Goal: Information Seeking & Learning: Compare options

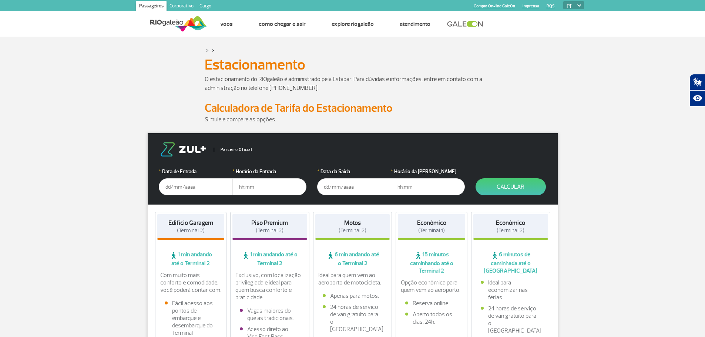
click at [195, 192] on input "text" at bounding box center [196, 186] width 74 height 17
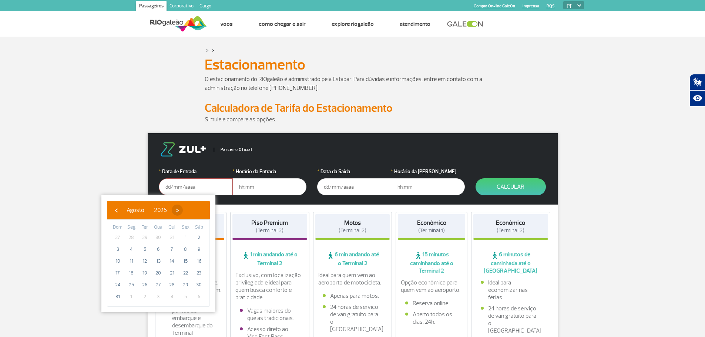
click at [183, 211] on span "›" at bounding box center [177, 210] width 11 height 11
click at [185, 211] on span "›" at bounding box center [179, 210] width 11 height 11
click at [191, 211] on span "›" at bounding box center [185, 210] width 11 height 11
click at [112, 217] on div "‹ ​ Janeiro ​ 2026 ​ ›" at bounding box center [158, 210] width 103 height 19
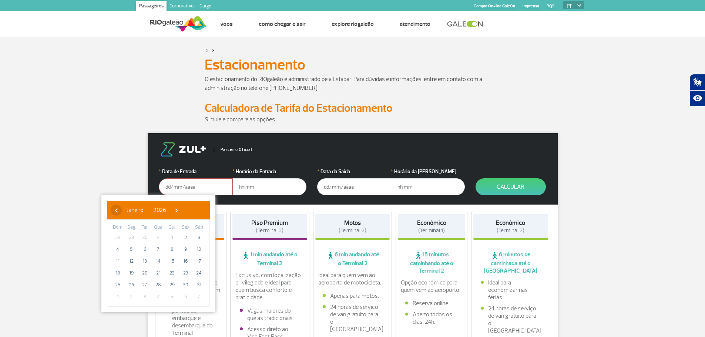
click at [116, 214] on span "‹" at bounding box center [116, 210] width 11 height 11
click at [156, 287] on span "31" at bounding box center [159, 285] width 12 height 12
type input "[DATE]"
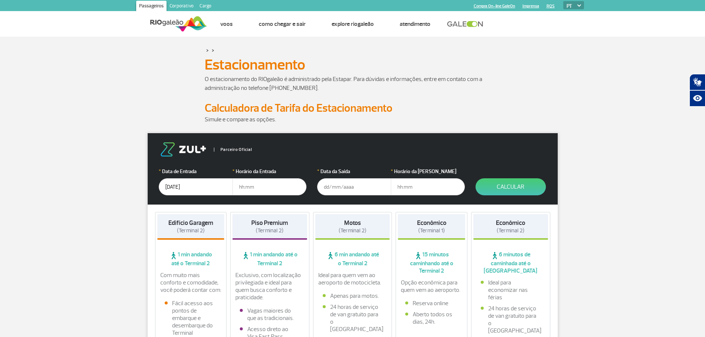
click at [285, 182] on input "text" at bounding box center [269, 186] width 74 height 17
type input "08:00"
click at [347, 185] on input "text" at bounding box center [354, 186] width 74 height 17
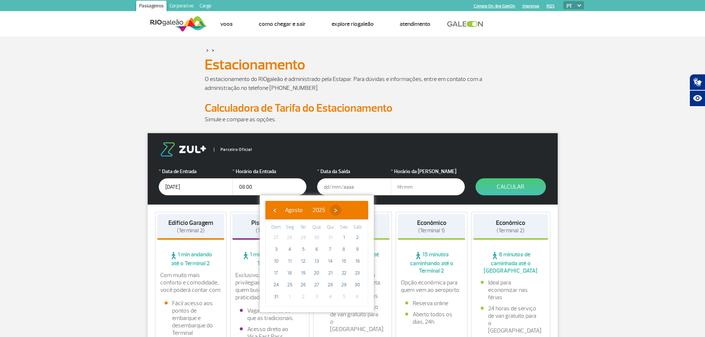
click at [341, 210] on span "›" at bounding box center [335, 210] width 11 height 11
click at [348, 210] on span "›" at bounding box center [342, 210] width 11 height 11
click at [349, 210] on span "›" at bounding box center [343, 210] width 11 height 11
click at [278, 277] on span "18" at bounding box center [276, 273] width 12 height 12
type input "[DATE]"
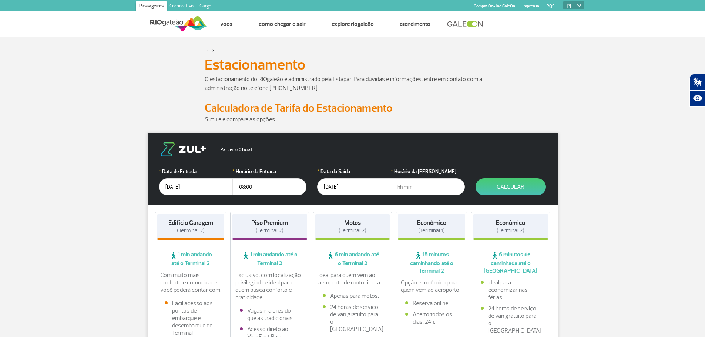
click at [433, 184] on input "text" at bounding box center [428, 186] width 74 height 17
type input "20:00"
click at [487, 188] on button "Calcular" at bounding box center [511, 186] width 70 height 17
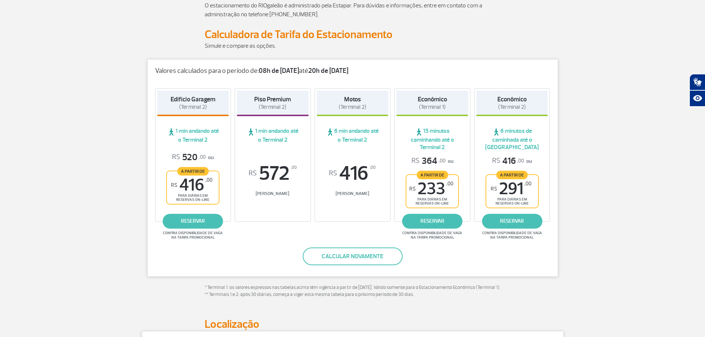
scroll to position [74, 0]
click at [434, 200] on span "para diárias em reservas on-line" at bounding box center [432, 201] width 39 height 9
drag, startPoint x: 432, startPoint y: 198, endPoint x: 420, endPoint y: 190, distance: 14.9
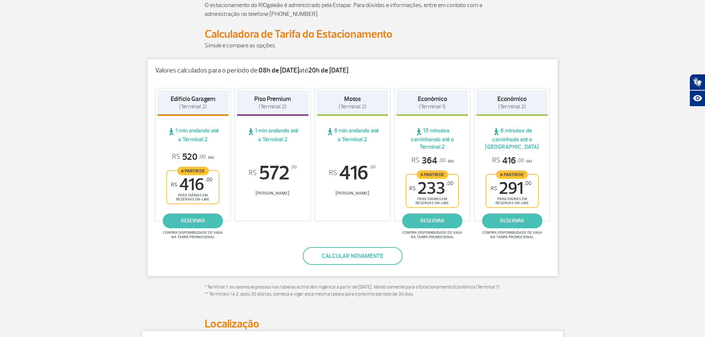
click at [420, 190] on span "R$ 233 ,00" at bounding box center [431, 188] width 44 height 17
drag, startPoint x: 420, startPoint y: 190, endPoint x: 334, endPoint y: 58, distance: 157.6
click at [334, 58] on p at bounding box center [353, 54] width 296 height 9
click at [426, 239] on span "Confira disponibilidade de vaga na tarifa promocional" at bounding box center [432, 235] width 62 height 9
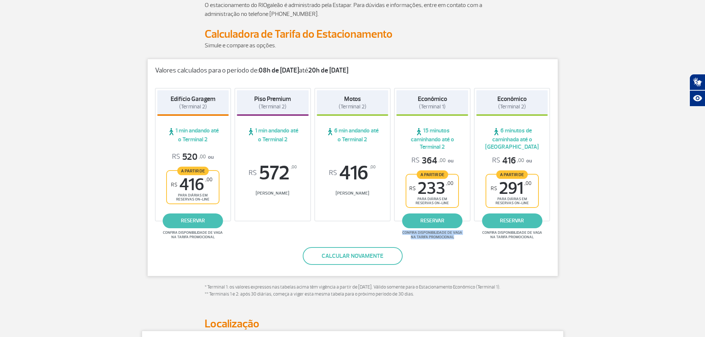
click at [426, 239] on span "Confira disponibilidade de vaga na tarifa promocional" at bounding box center [432, 235] width 62 height 9
click at [243, 298] on p "* Terminal 1: os valores expressos nas tabelas acima têm vigência a partir de […" at bounding box center [353, 291] width 296 height 14
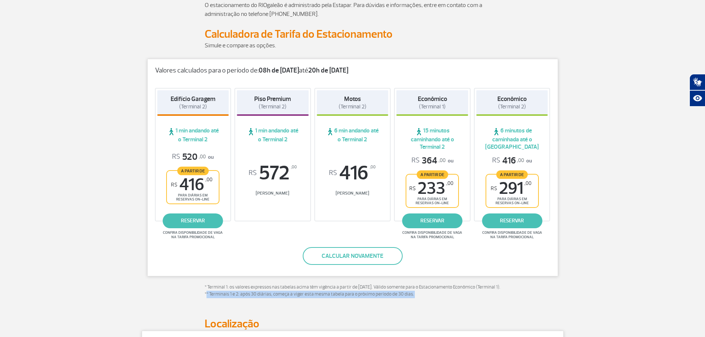
click at [243, 298] on p "* Terminal 1: os valores expressos nas tabelas acima têm vigência a partir de […" at bounding box center [353, 291] width 296 height 14
click at [193, 285] on div "Valores calculados para o período de: 08h de [DATE] até 20h de [DATE] Edifício …" at bounding box center [353, 185] width 422 height 252
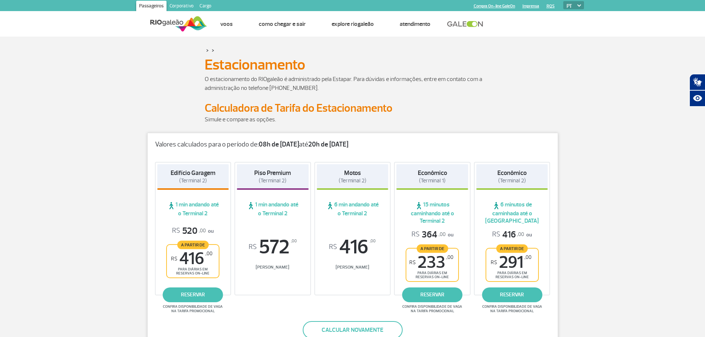
scroll to position [37, 0]
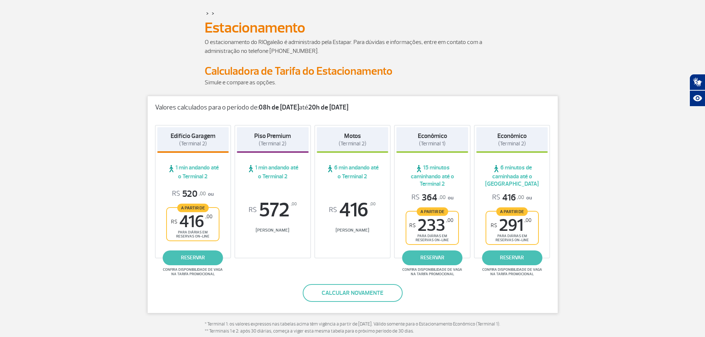
drag, startPoint x: 592, startPoint y: 122, endPoint x: 574, endPoint y: 70, distance: 54.8
drag, startPoint x: 550, startPoint y: 87, endPoint x: 503, endPoint y: 70, distance: 49.9
click at [503, 70] on div "Calculadora de Tarifa do Estacionamento" at bounding box center [352, 71] width 411 height 14
click at [433, 271] on span "Confira disponibilidade de vaga na tarifa promocional" at bounding box center [432, 272] width 62 height 9
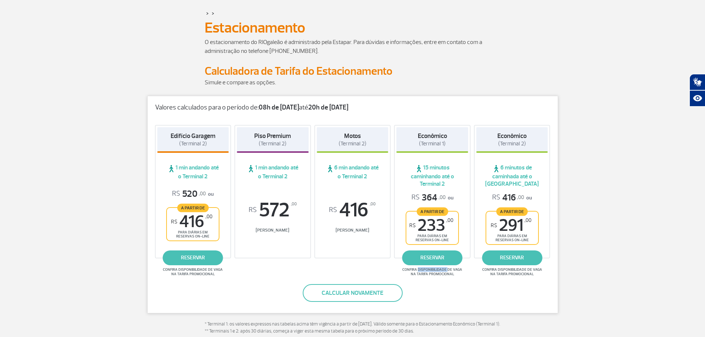
click at [433, 271] on span "Confira disponibilidade de vaga na tarifa promocional" at bounding box center [432, 272] width 62 height 9
click at [338, 292] on button "Calcular novamente" at bounding box center [353, 293] width 100 height 18
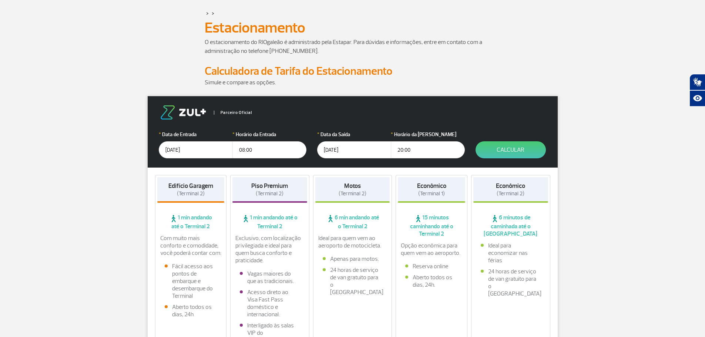
drag, startPoint x: 338, startPoint y: 292, endPoint x: 73, endPoint y: 192, distance: 283.4
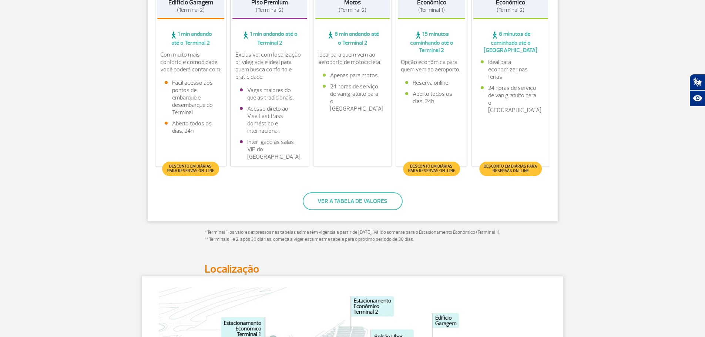
scroll to position [222, 0]
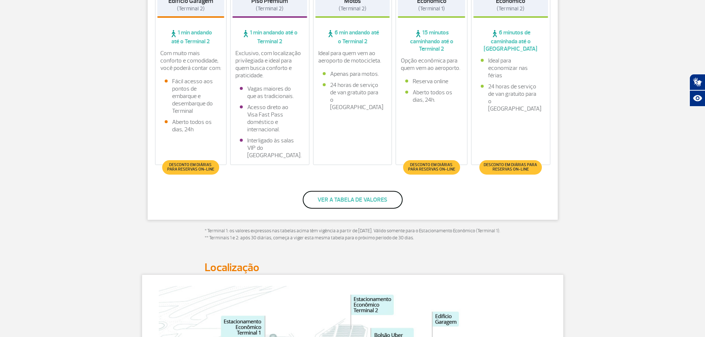
click at [345, 199] on button "Ver a tabela de valores" at bounding box center [353, 200] width 100 height 18
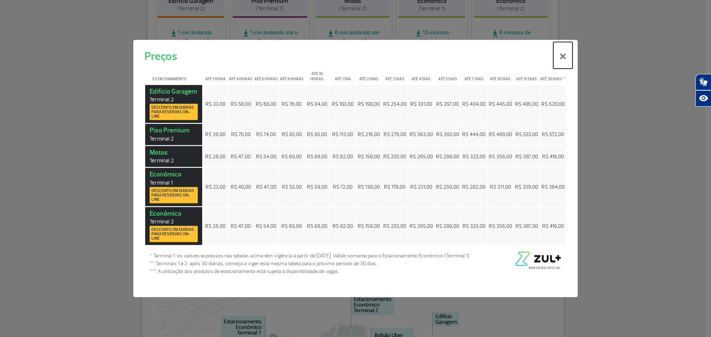
click at [568, 56] on button "×" at bounding box center [562, 55] width 19 height 27
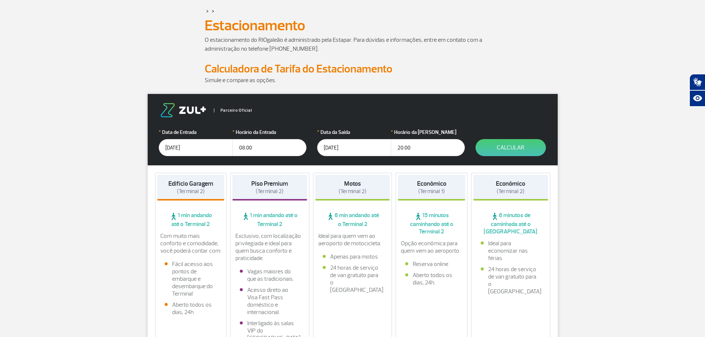
scroll to position [111, 0]
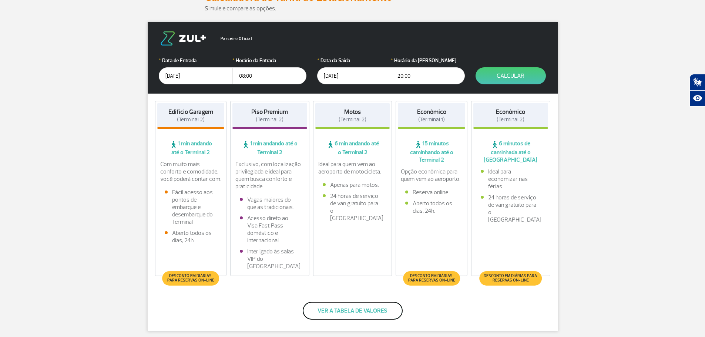
click at [342, 309] on button "Ver a tabela de valores" at bounding box center [353, 311] width 100 height 18
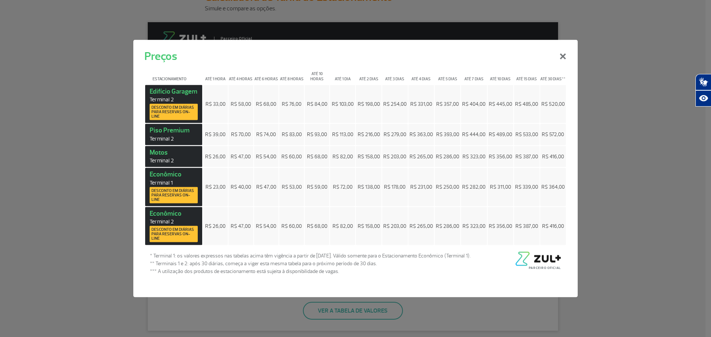
click at [549, 191] on td "R$ 364,00" at bounding box center [553, 187] width 26 height 38
click at [327, 114] on td "R$ 84,00" at bounding box center [317, 104] width 25 height 38
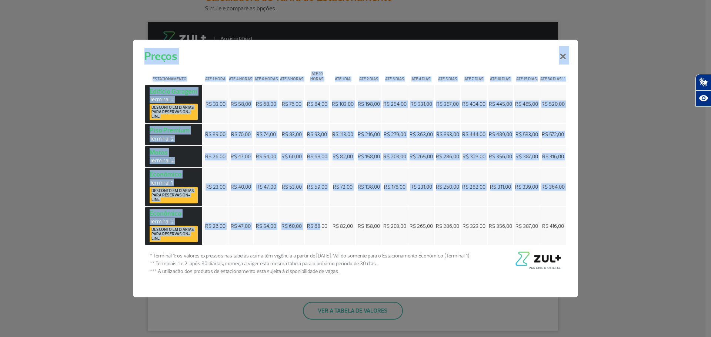
drag, startPoint x: 126, startPoint y: 132, endPoint x: 330, endPoint y: 204, distance: 216.6
click at [330, 204] on div "Preços × Estacionamento Até 1 hora Até 4 horas Até 6 horas Até 8 horas Até 10 h…" at bounding box center [355, 168] width 711 height 337
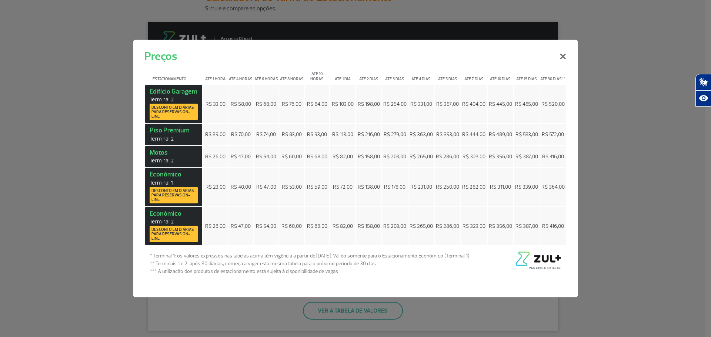
click at [345, 200] on td "R$ 72,00" at bounding box center [342, 187] width 25 height 38
drag, startPoint x: 335, startPoint y: 197, endPoint x: 330, endPoint y: 200, distance: 5.7
click at [333, 200] on td "R$ 72,00" at bounding box center [342, 187] width 25 height 38
drag, startPoint x: 330, startPoint y: 200, endPoint x: 179, endPoint y: 199, distance: 151.0
click at [179, 199] on span "Desconto em diárias para reservas on-line" at bounding box center [173, 194] width 44 height 13
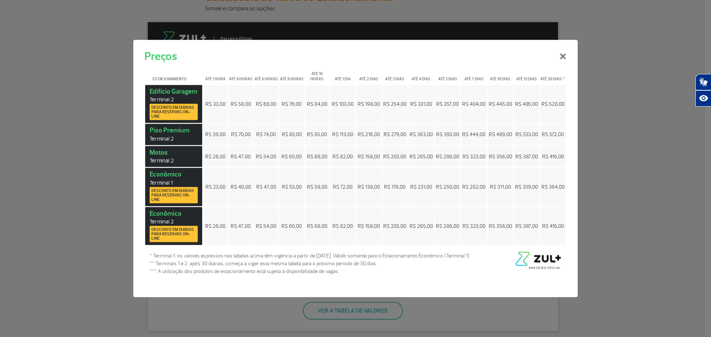
click at [175, 196] on span "Desconto em diárias para reservas on-line" at bounding box center [173, 194] width 44 height 13
click at [175, 195] on span "Desconto em diárias para reservas on-line" at bounding box center [173, 194] width 44 height 13
drag, startPoint x: 280, startPoint y: 192, endPoint x: 235, endPoint y: 174, distance: 48.5
click at [211, 189] on span "R$ 23,00" at bounding box center [215, 187] width 20 height 6
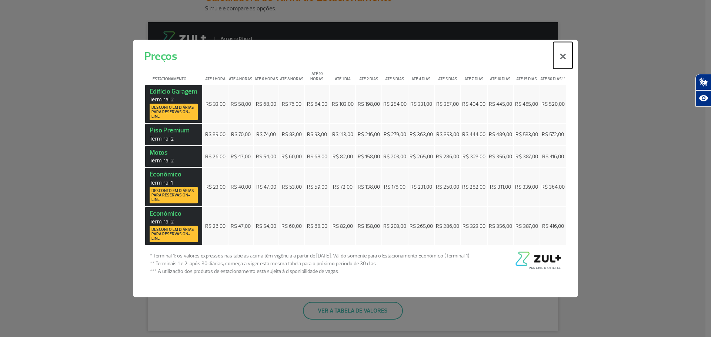
click at [562, 56] on button "×" at bounding box center [562, 55] width 19 height 27
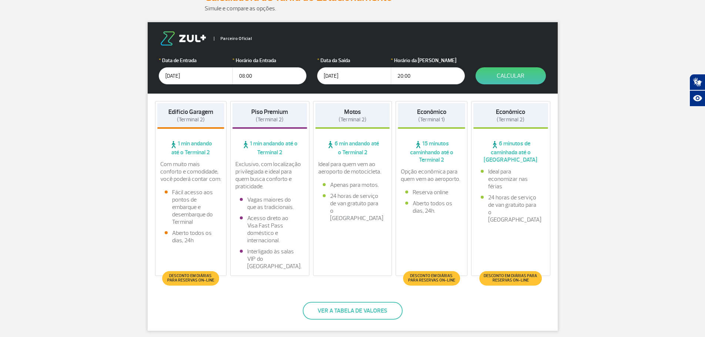
drag, startPoint x: 605, startPoint y: 117, endPoint x: 387, endPoint y: 188, distance: 229.7
click at [387, 188] on div "Ideal para quem vem ao aeroporto de motocicleta. Apenas para motos. 24 horas de…" at bounding box center [352, 193] width 75 height 65
click at [517, 80] on button "Calcular" at bounding box center [511, 75] width 70 height 17
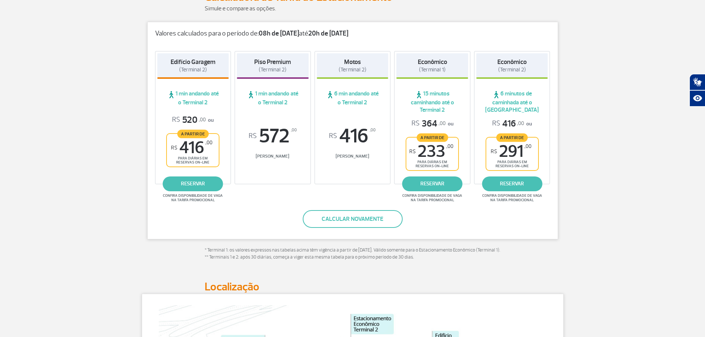
drag, startPoint x: 571, startPoint y: 188, endPoint x: 527, endPoint y: 223, distance: 56.4
click at [527, 223] on div "Valores calculados para o período de: 08h de [DATE] até 20h de [DATE] Edifício …" at bounding box center [352, 131] width 411 height 218
drag, startPoint x: 622, startPoint y: 76, endPoint x: 596, endPoint y: 35, distance: 47.6
drag, startPoint x: 403, startPoint y: 123, endPoint x: 389, endPoint y: 106, distance: 21.9
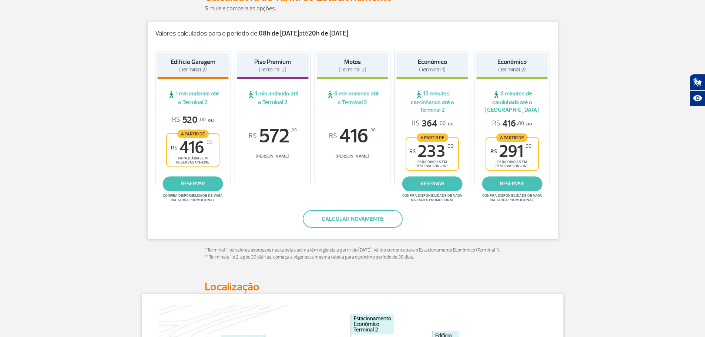
drag, startPoint x: 389, startPoint y: 106, endPoint x: 119, endPoint y: 92, distance: 270.6
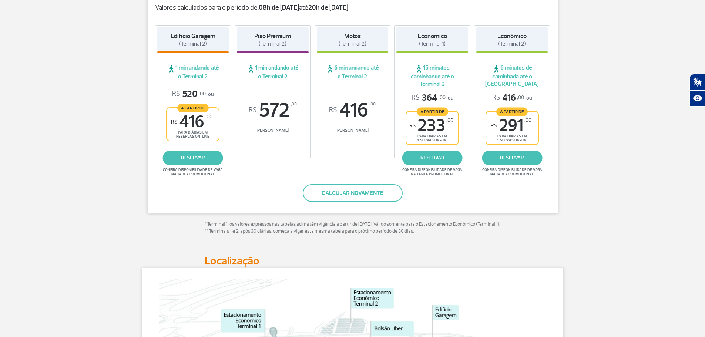
scroll to position [0, 0]
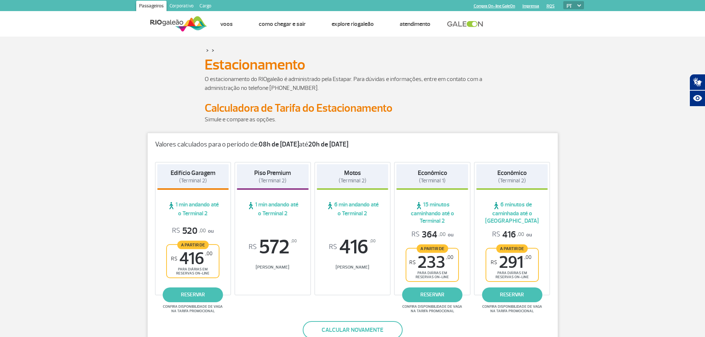
click at [185, 29] on img at bounding box center [178, 24] width 57 height 18
